Goal: Task Accomplishment & Management: Use online tool/utility

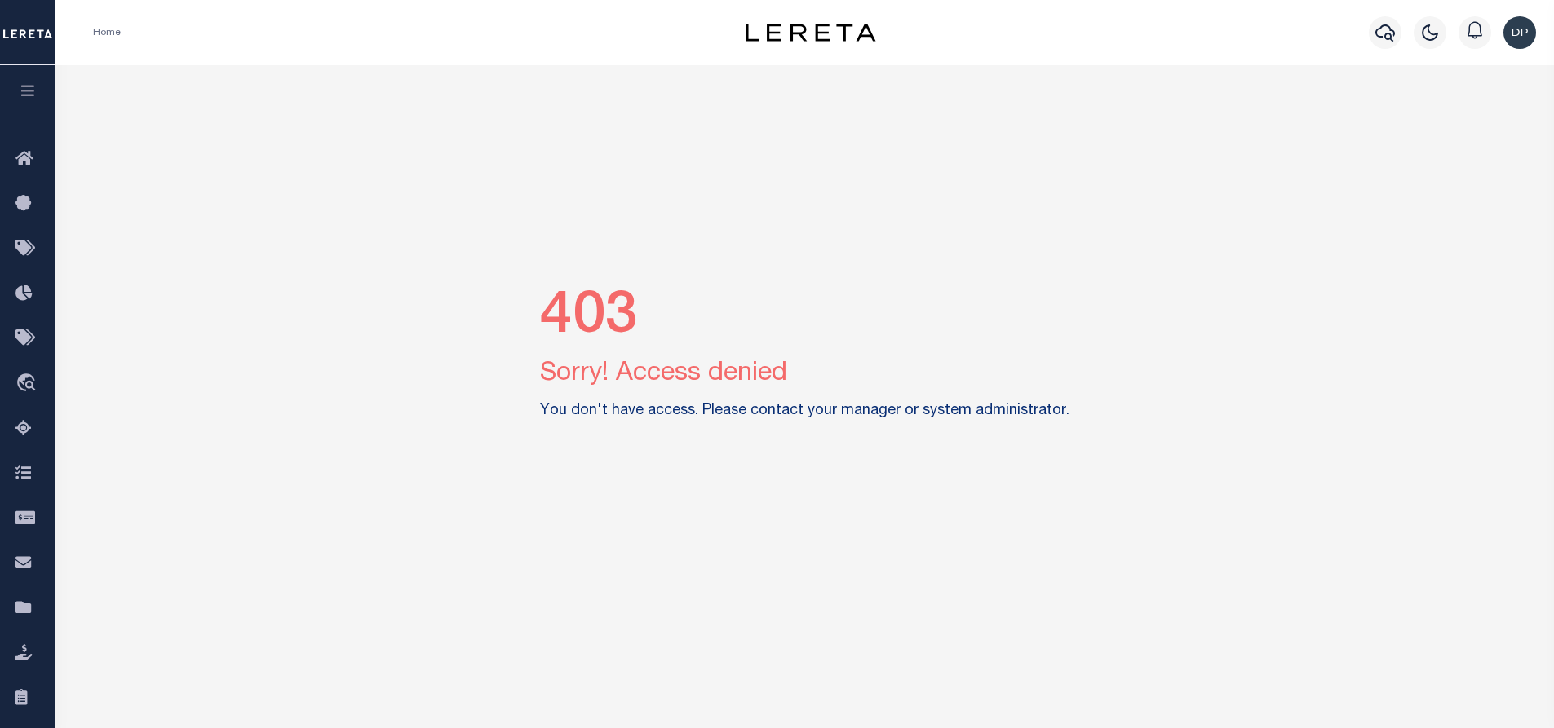
click at [1510, 33] on img "button" at bounding box center [1519, 32] width 33 height 33
click at [1456, 117] on span "Sign out" at bounding box center [1454, 115] width 46 height 11
click at [1522, 27] on img "button" at bounding box center [1519, 32] width 33 height 33
click at [1456, 114] on span "Sign out" at bounding box center [1454, 115] width 46 height 11
click at [1519, 37] on img "button" at bounding box center [1519, 32] width 33 height 33
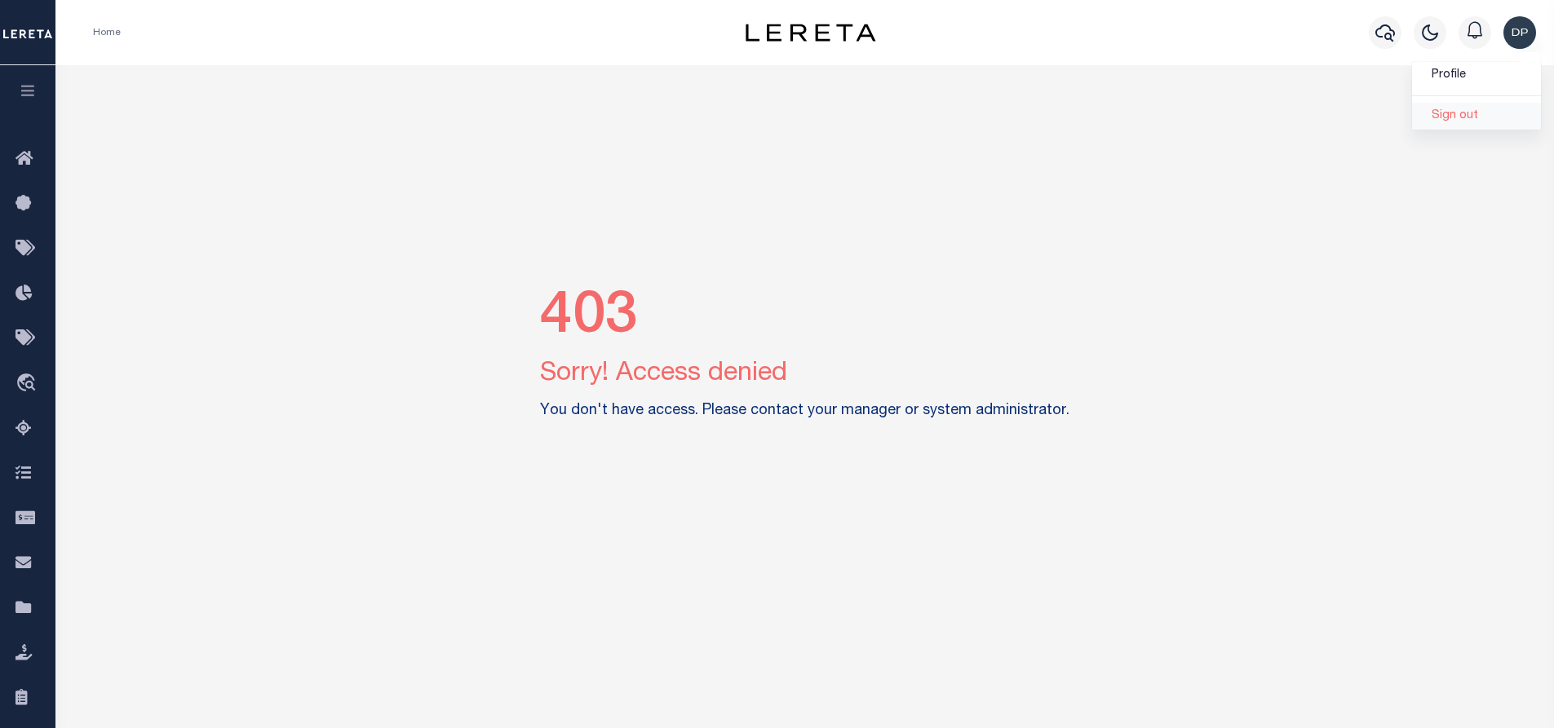
click at [1446, 106] on link "Sign out" at bounding box center [1476, 116] width 129 height 27
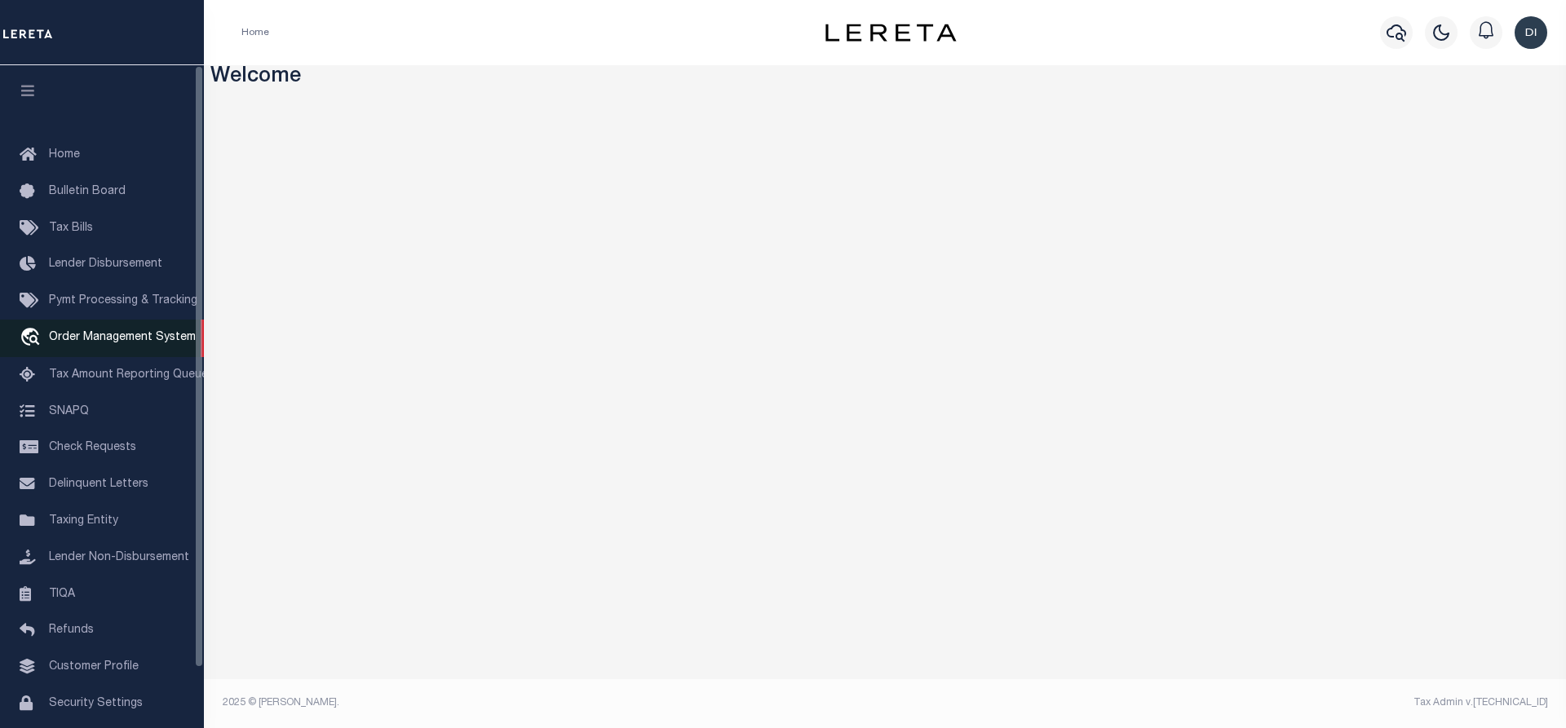
click at [107, 337] on span "Order Management System" at bounding box center [122, 337] width 147 height 11
